Goal: Task Accomplishment & Management: Use online tool/utility

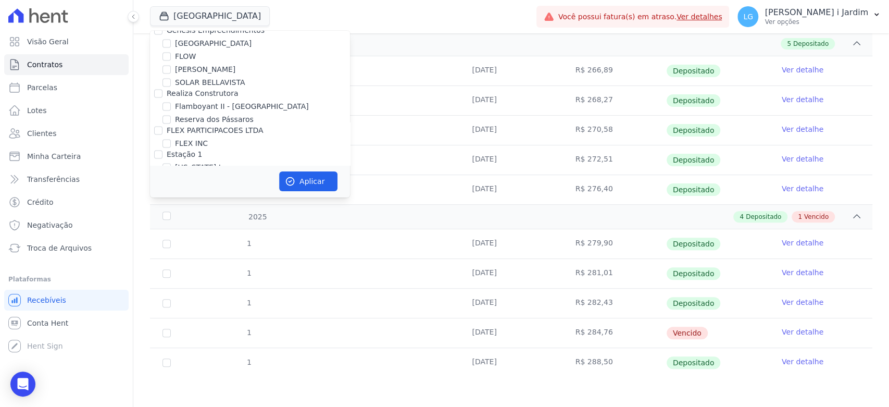
scroll to position [1157, 0]
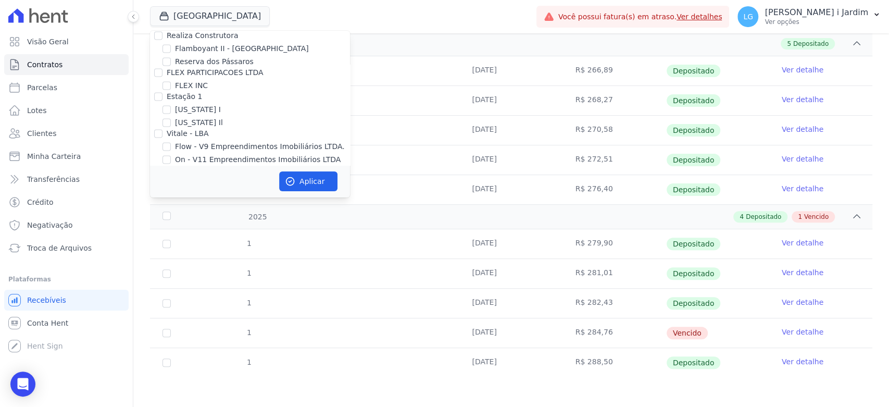
click at [186, 178] on label "[GEOGRAPHIC_DATA]" at bounding box center [213, 183] width 77 height 11
click at [171, 179] on input "[GEOGRAPHIC_DATA]" at bounding box center [166, 183] width 8 height 8
checkbox input "false"
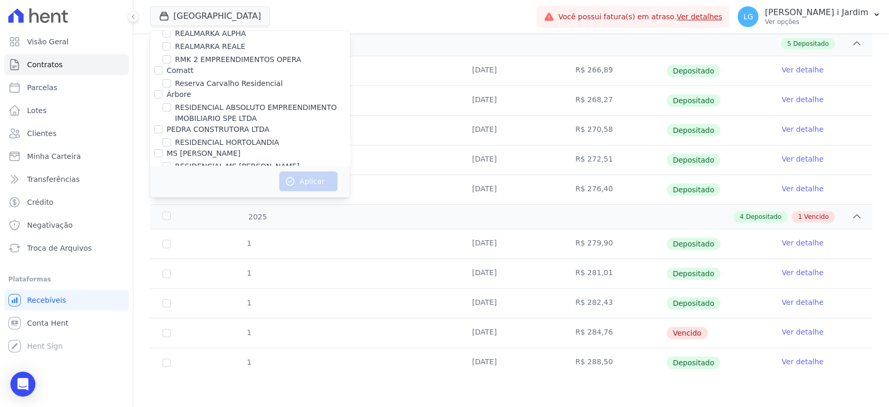
click at [212, 161] on label "RESIDENCIAL MS [PERSON_NAME]" at bounding box center [237, 166] width 124 height 11
click at [171, 162] on input "RESIDENCIAL MS [PERSON_NAME]" at bounding box center [166, 166] width 8 height 8
checkbox input "true"
click at [296, 177] on button "Aplicar" at bounding box center [308, 181] width 58 height 20
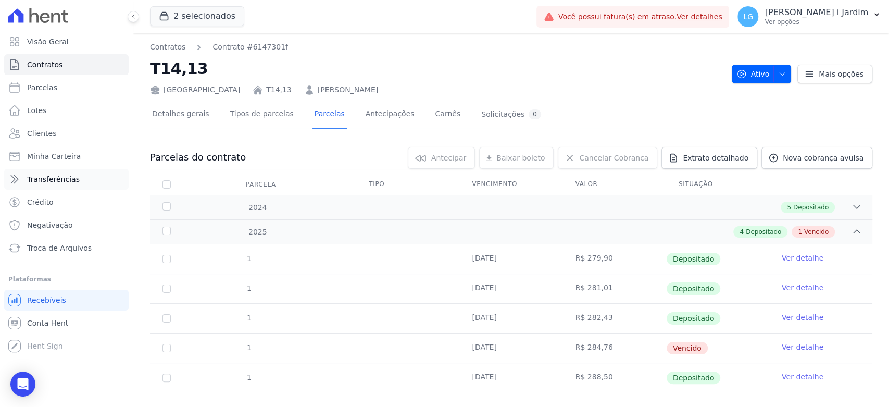
click at [91, 183] on link "Transferências" at bounding box center [66, 179] width 124 height 21
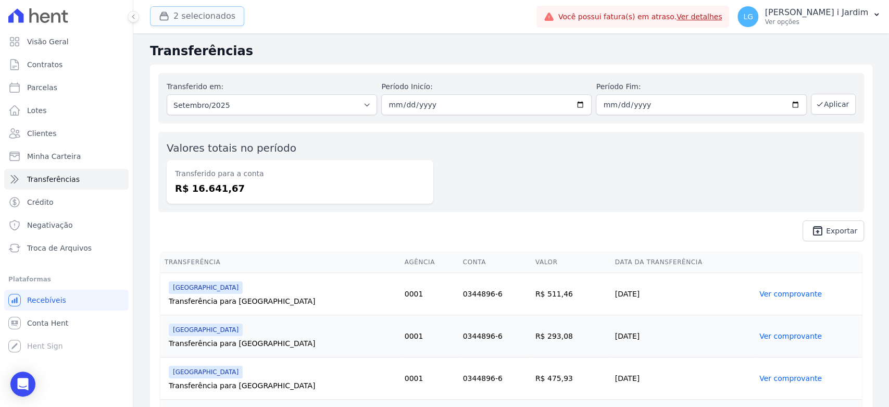
click at [183, 22] on button "2 selecionados" at bounding box center [197, 16] width 94 height 20
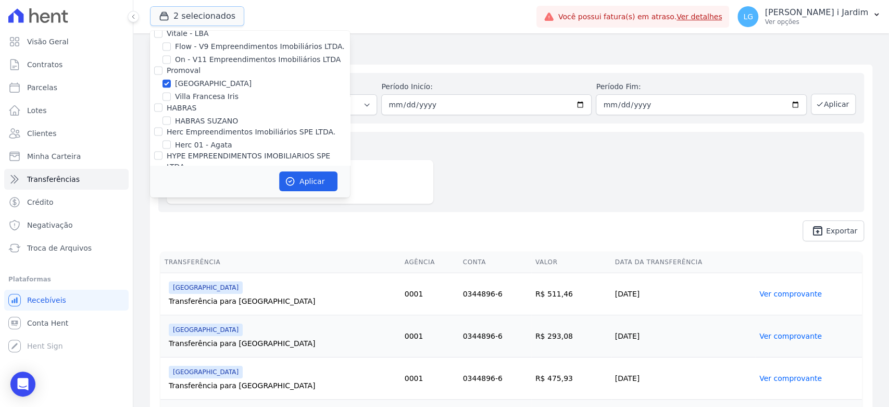
scroll to position [1157, 0]
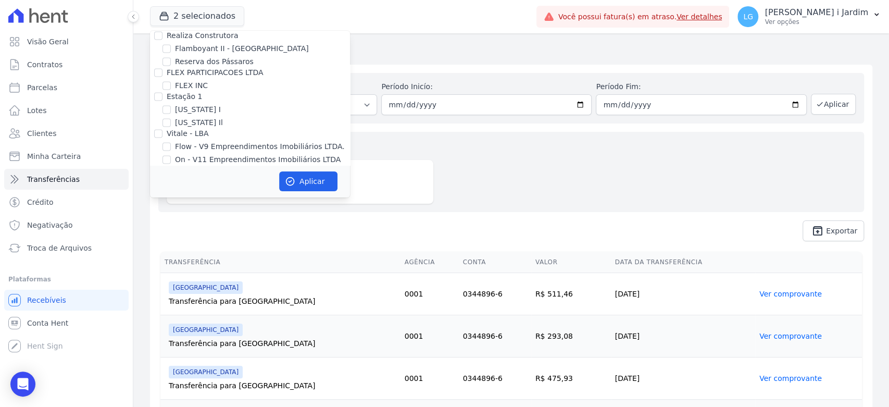
click at [187, 178] on label "[GEOGRAPHIC_DATA]" at bounding box center [213, 183] width 77 height 11
click at [171, 179] on input "[GEOGRAPHIC_DATA]" at bounding box center [166, 183] width 8 height 8
checkbox input "false"
click at [306, 189] on button "Aplicar" at bounding box center [308, 181] width 58 height 20
click at [503, 166] on div "Valores totais no período Transferido para a conta R$ 16.641,67" at bounding box center [510, 172] width 705 height 80
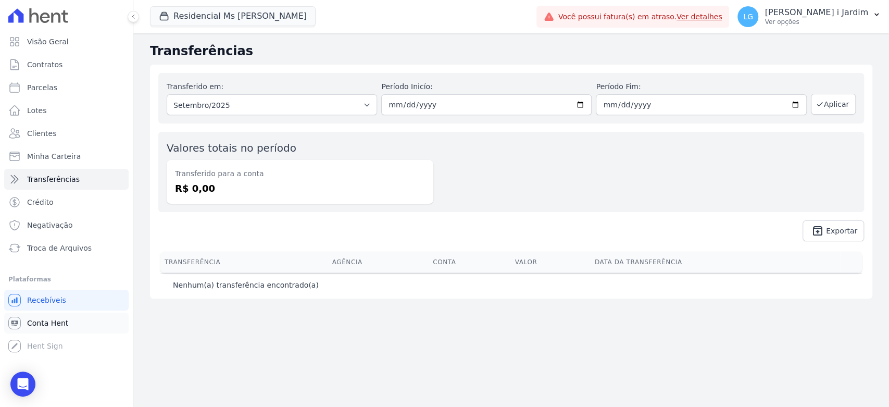
click at [65, 325] on link "Conta Hent" at bounding box center [66, 322] width 124 height 21
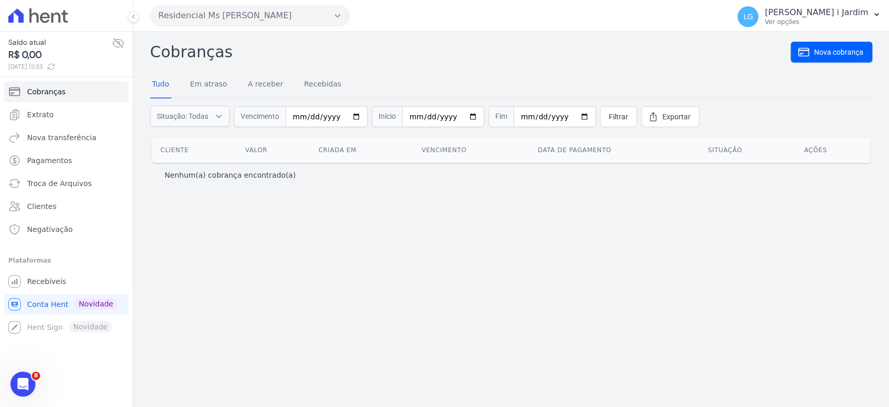
click at [571, 244] on div "Cobranças Nova cobrança Tudo Em atraso A receber Recebidas Situação: Todas Em a…" at bounding box center [510, 219] width 755 height 375
click at [414, 201] on div "Cobranças Nova cobrança Tudo Em atraso A receber Recebidas Situação: Todas Em a…" at bounding box center [510, 219] width 755 height 375
